Goal: Navigation & Orientation: Find specific page/section

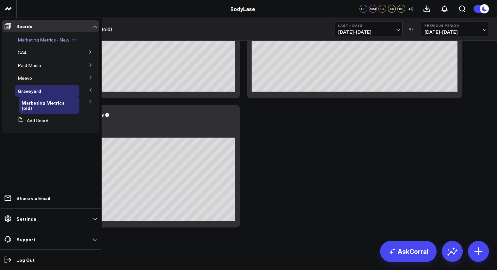
click at [57, 40] on span "Marketing Metrics - New" at bounding box center [44, 40] width 52 height 6
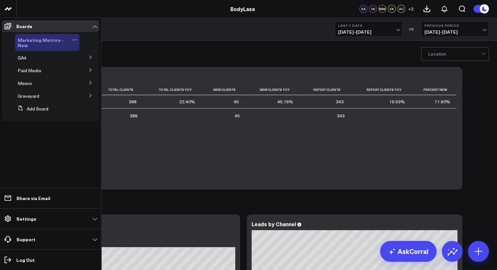
click at [69, 43] on link "Marketing Metrics - New" at bounding box center [44, 42] width 53 height 10
click at [93, 26] on link "Boards" at bounding box center [50, 26] width 97 height 12
click at [72, 38] on icon at bounding box center [75, 40] width 6 height 6
click at [88, 39] on button at bounding box center [90, 39] width 17 height 10
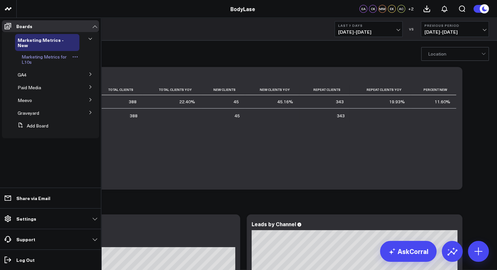
click at [47, 61] on link "Marketing Metrics for L10s" at bounding box center [46, 59] width 49 height 10
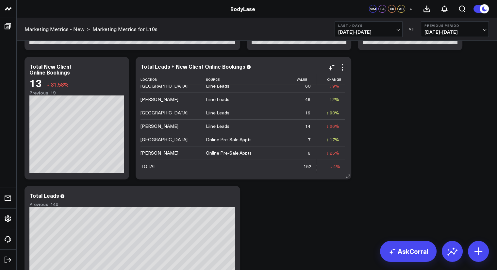
scroll to position [131, 0]
